Goal: Register for event/course

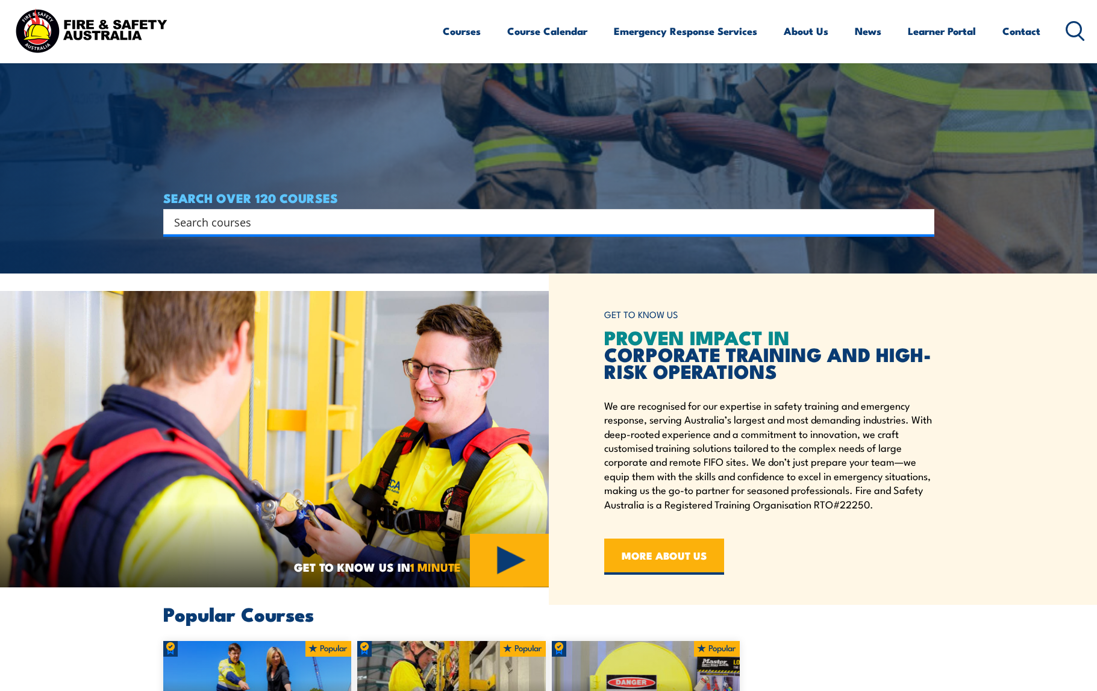
scroll to position [542, 0]
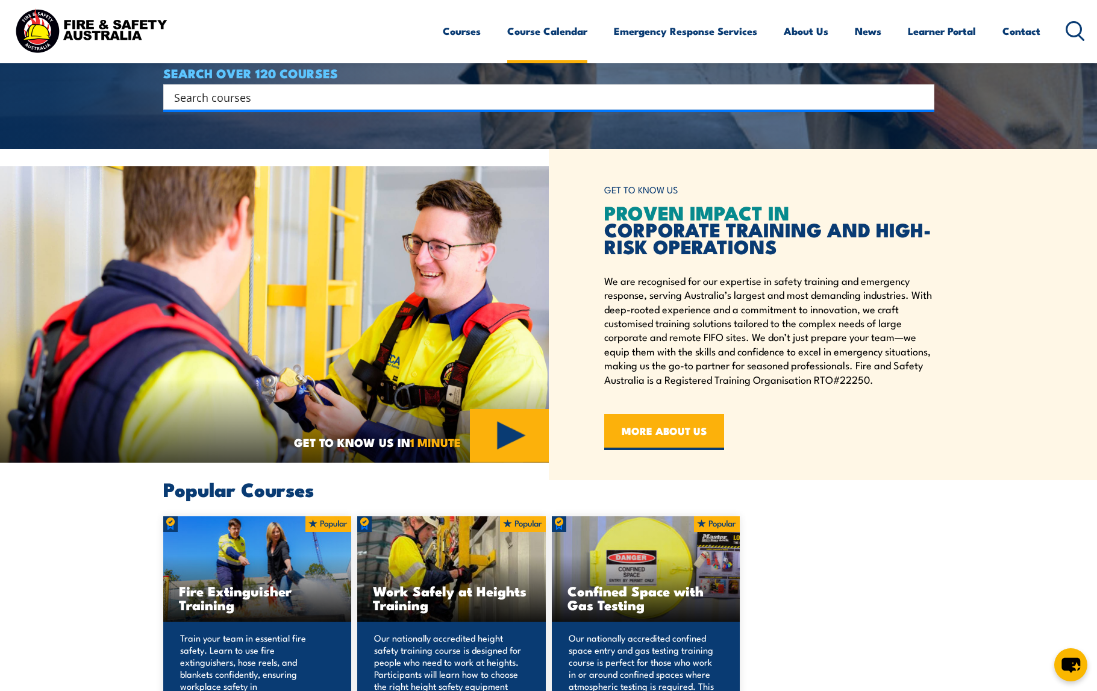
click at [512, 31] on link "Course Calendar" at bounding box center [547, 31] width 80 height 32
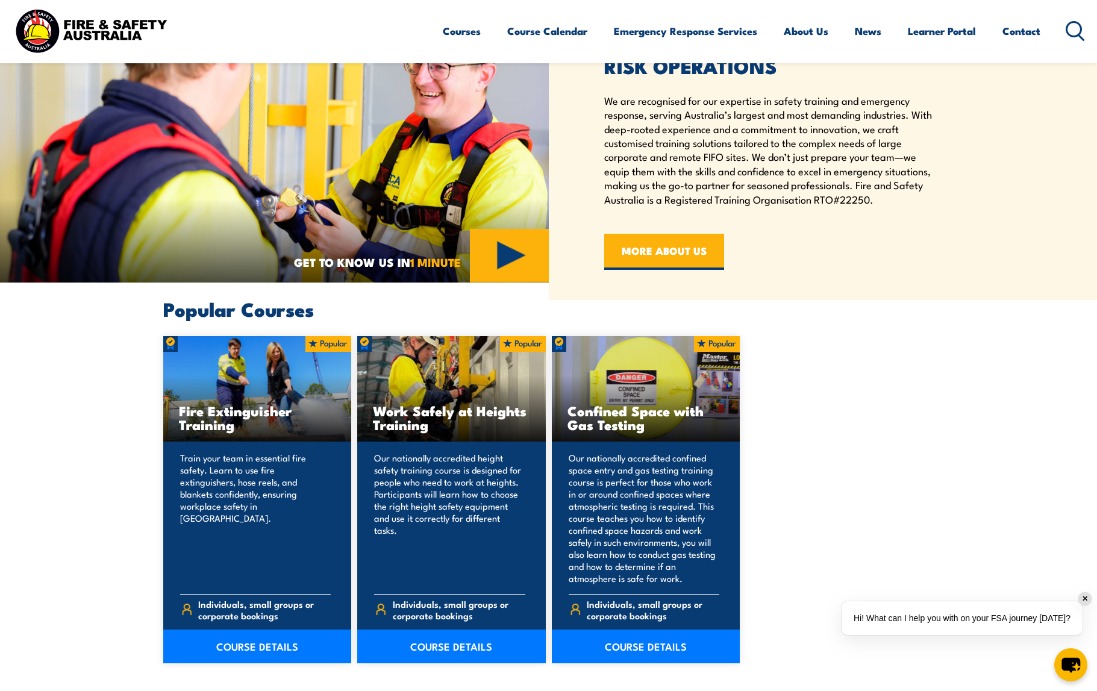
scroll to position [723, 0]
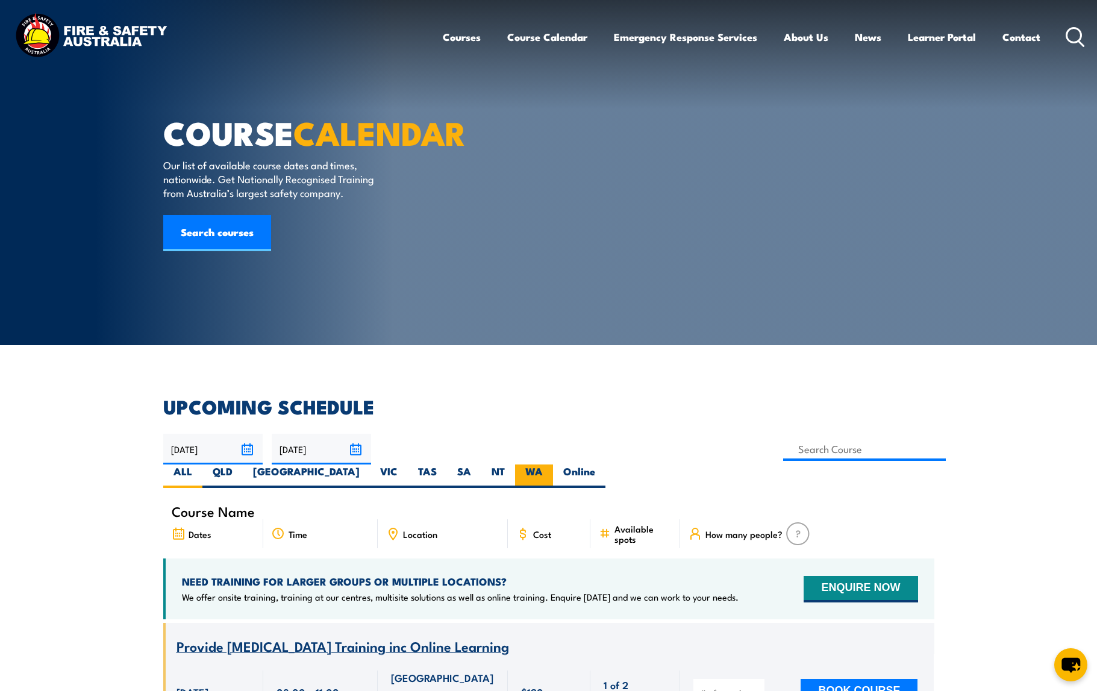
click at [553, 465] on label "WA" at bounding box center [534, 476] width 38 height 23
click at [551, 465] on input "WA" at bounding box center [547, 469] width 8 height 8
radio input "true"
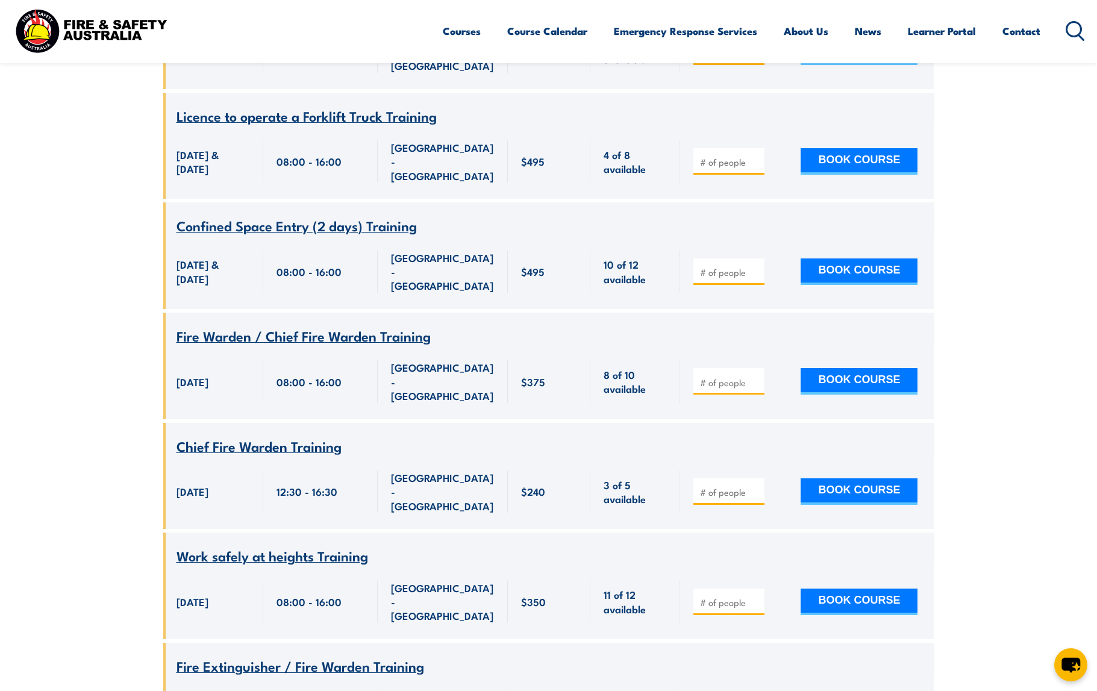
scroll to position [2410, 0]
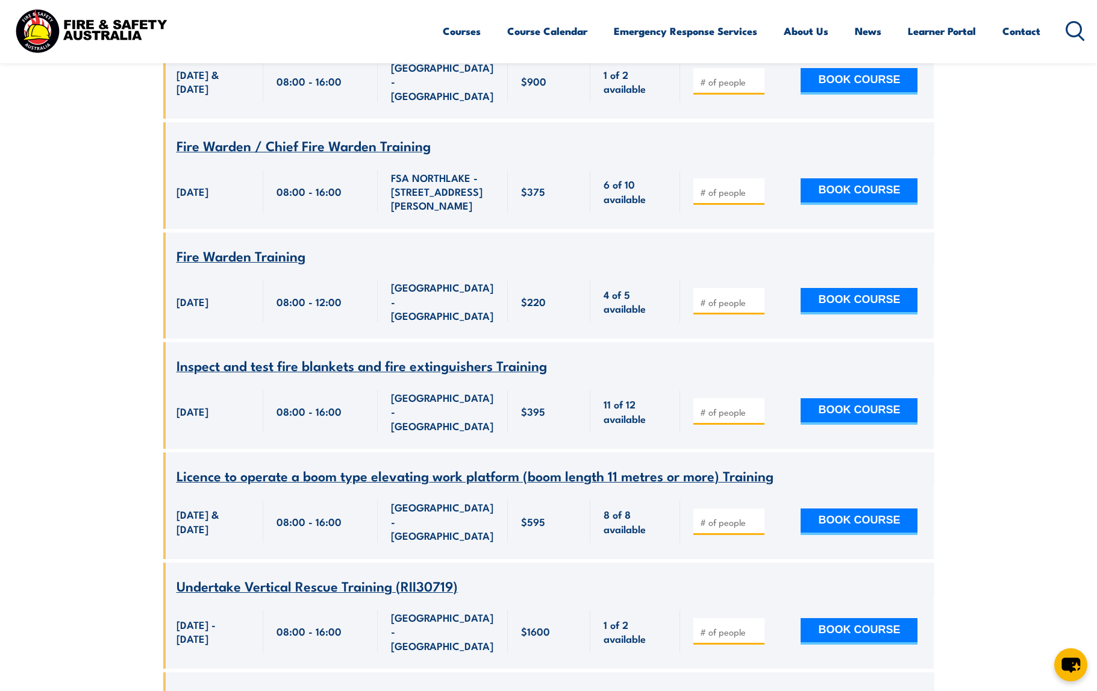
scroll to position [4579, 0]
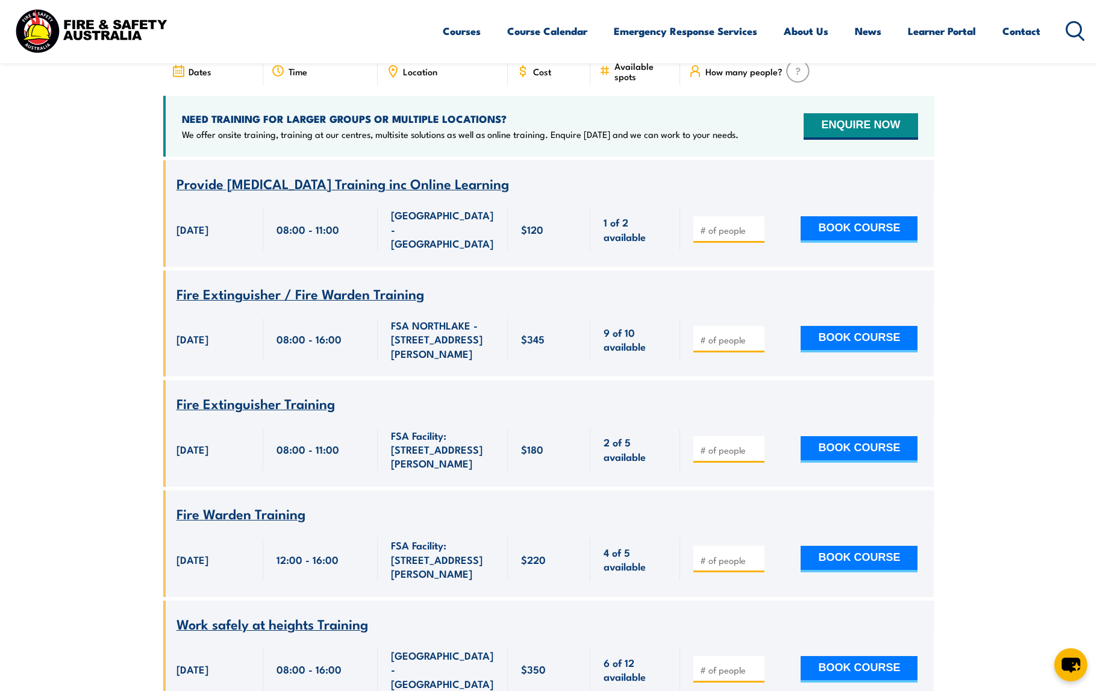
scroll to position [472, 0]
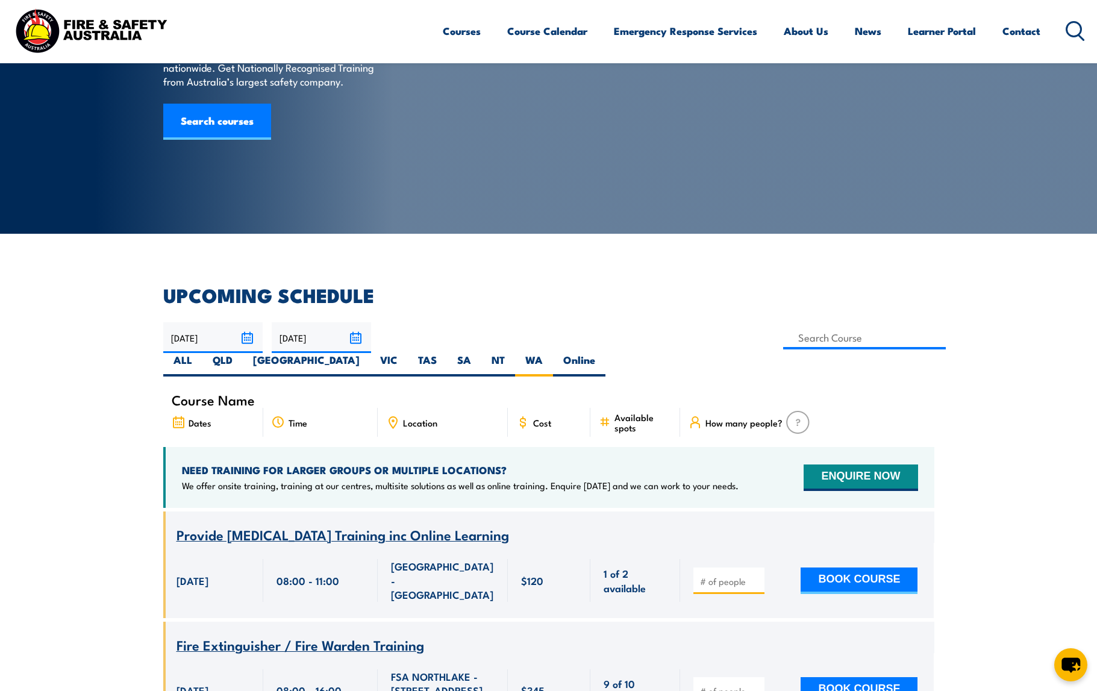
scroll to position [111, 0]
click at [783, 346] on input at bounding box center [864, 338] width 163 height 23
type input "Manual Handling Training"
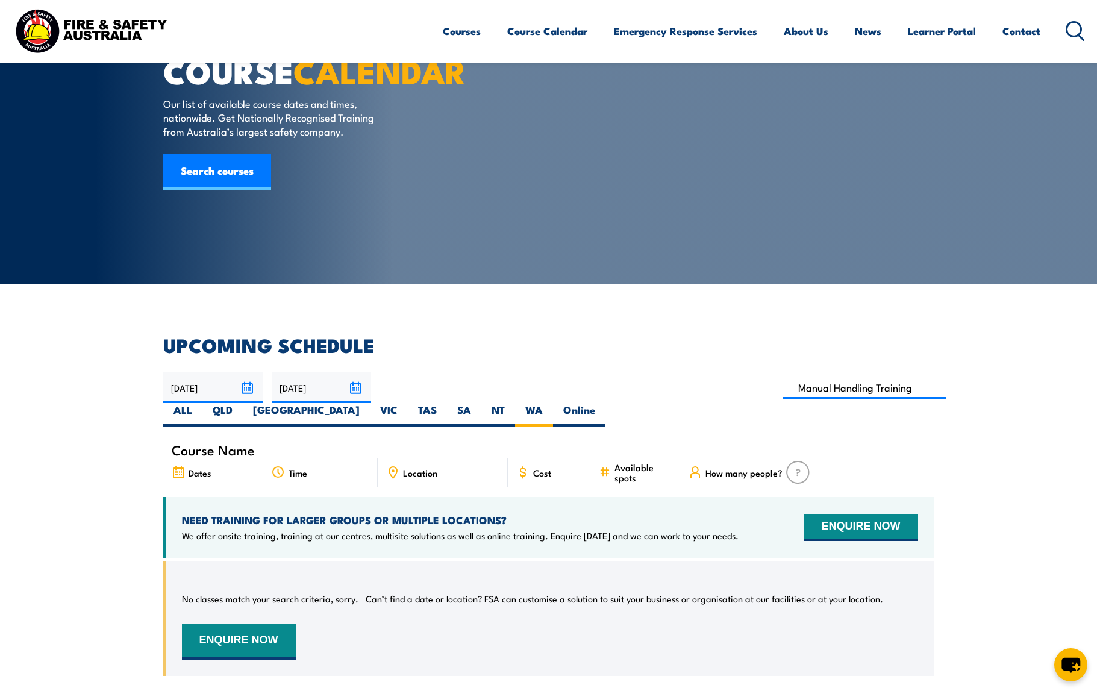
scroll to position [60, 0]
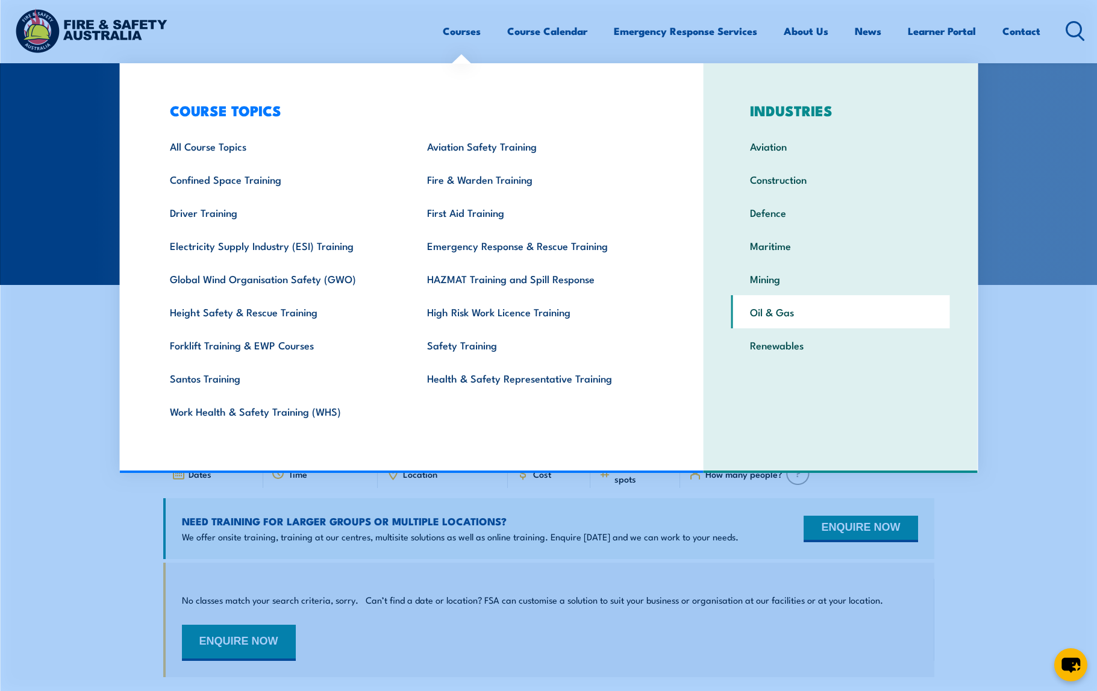
click at [754, 314] on link "Oil & Gas" at bounding box center [840, 311] width 219 height 33
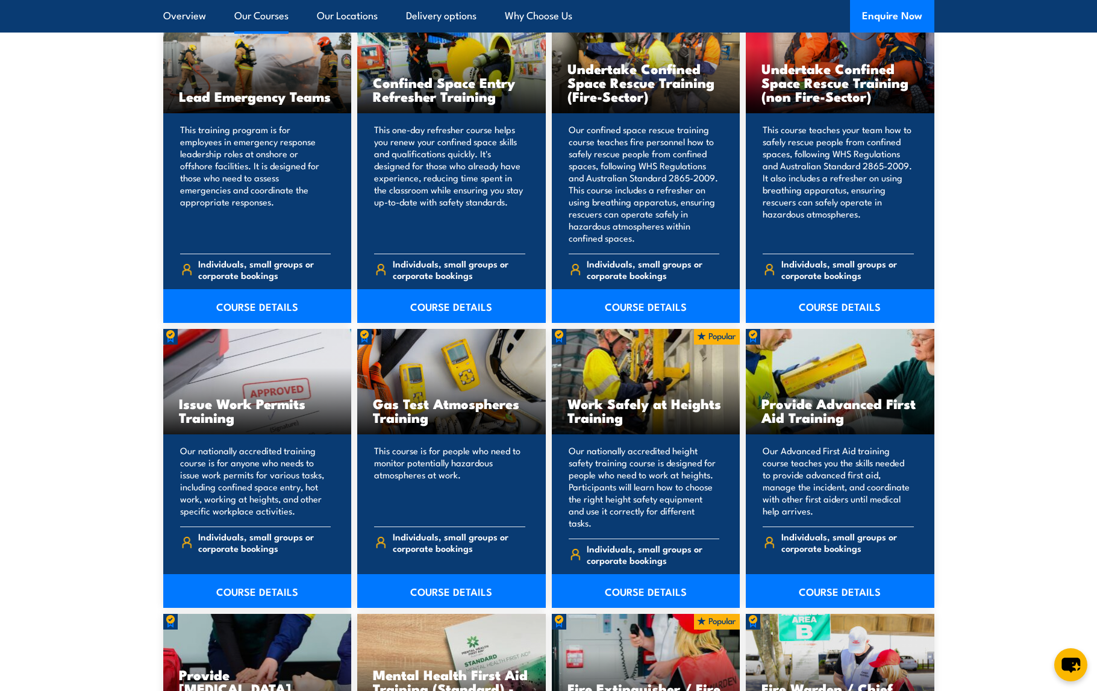
scroll to position [1747, 0]
